Goal: Check status: Check status

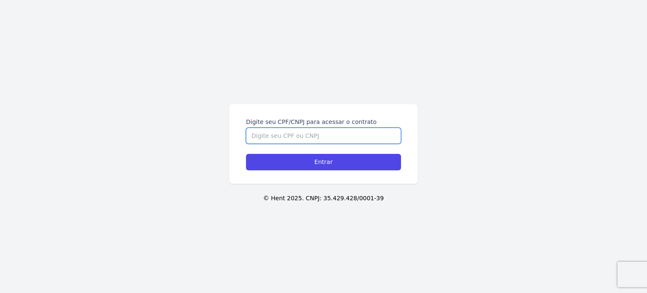
click at [281, 134] on input "Digite seu CPF/CNPJ para acessar o contrato" at bounding box center [323, 136] width 155 height 16
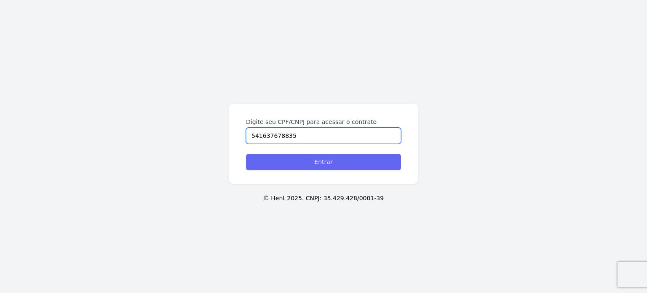
type input "541637678835"
click at [291, 162] on input "Entrar" at bounding box center [323, 162] width 155 height 16
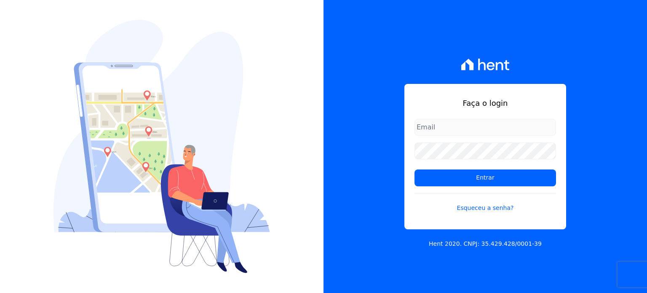
click at [442, 123] on input "email" at bounding box center [486, 127] width 142 height 17
type input "lucas.soares.silva.126@gmail.com"
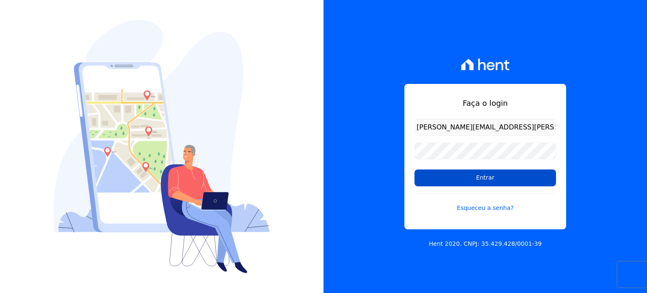
click at [478, 179] on input "Entrar" at bounding box center [486, 177] width 142 height 17
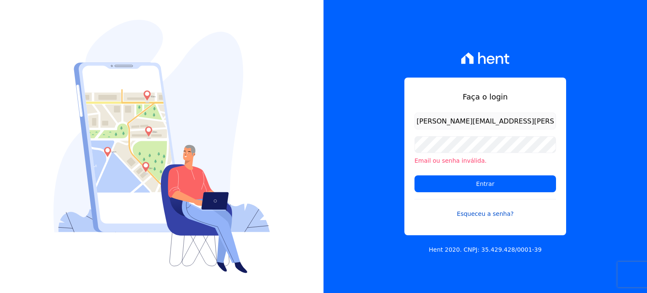
click at [484, 217] on link "Esqueceu a senha?" at bounding box center [486, 208] width 142 height 19
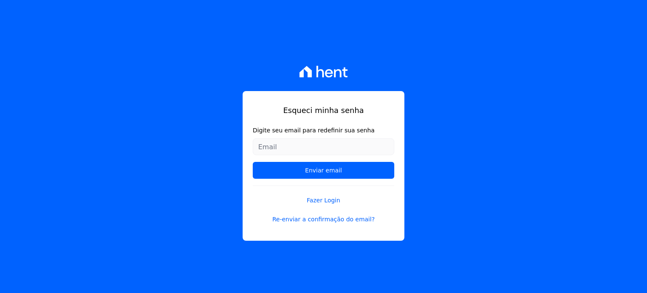
click at [286, 150] on input "Digite seu email para redefinir sua senha" at bounding box center [324, 146] width 142 height 17
type input "[EMAIL_ADDRESS][DOMAIN_NAME]"
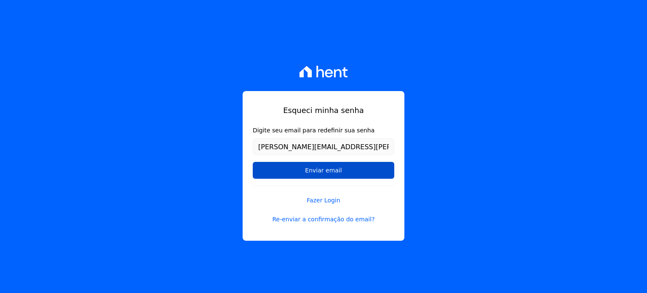
click at [318, 171] on input "Enviar email" at bounding box center [324, 170] width 142 height 17
click at [324, 171] on input "Enviar email" at bounding box center [324, 170] width 142 height 17
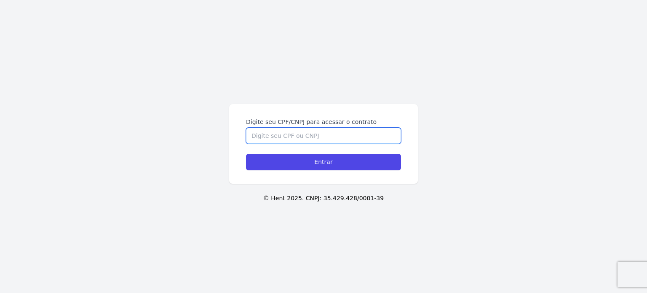
click at [268, 138] on input "Digite seu CPF/CNPJ para acessar o contrato" at bounding box center [323, 136] width 155 height 16
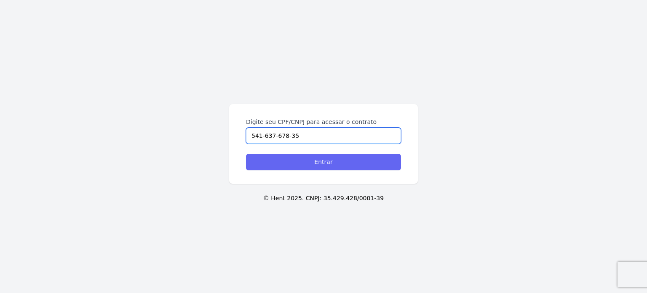
type input "541-637-678-35"
click at [281, 162] on input "Entrar" at bounding box center [323, 162] width 155 height 16
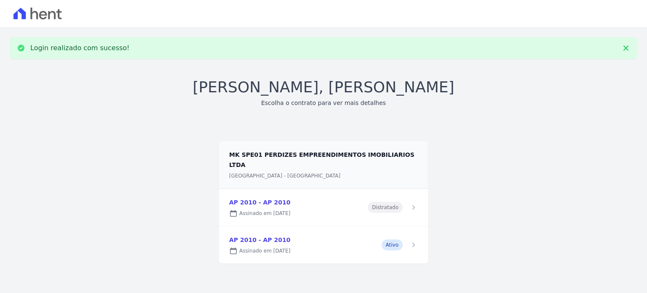
click at [411, 236] on link at bounding box center [323, 244] width 209 height 37
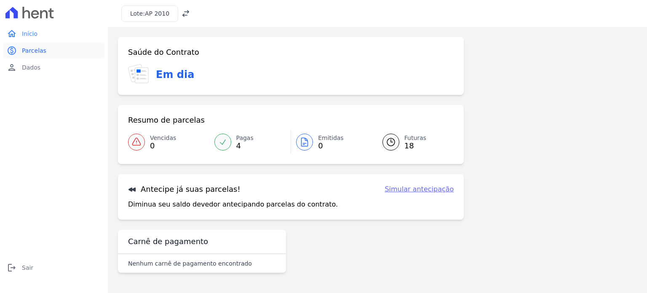
click at [26, 51] on span "Parcelas" at bounding box center [34, 50] width 24 height 8
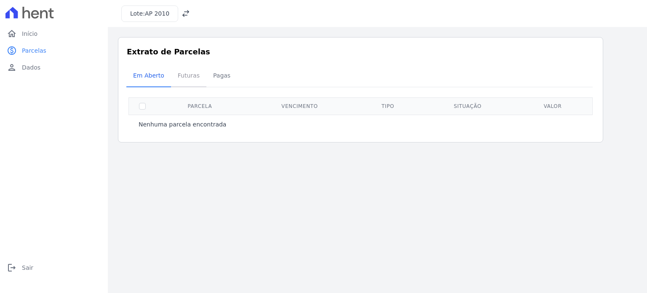
click at [179, 79] on span "Futuras" at bounding box center [189, 75] width 32 height 17
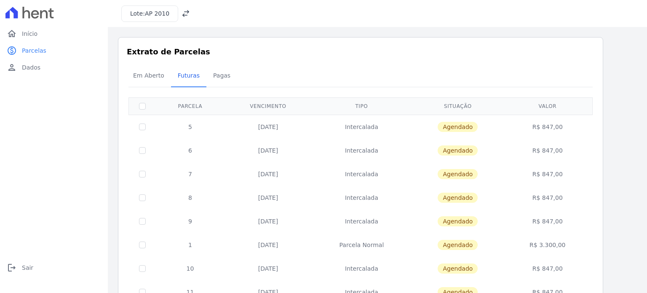
click at [214, 76] on span "Pagas" at bounding box center [221, 75] width 27 height 17
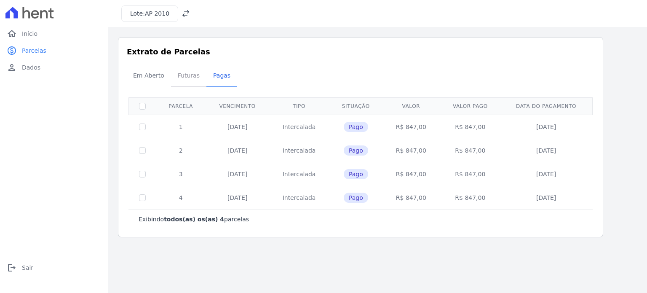
click at [187, 72] on span "Futuras" at bounding box center [189, 75] width 32 height 17
